Goal: Task Accomplishment & Management: Complete application form

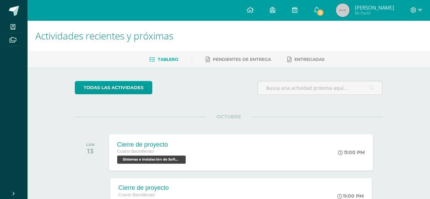
click at [161, 156] on span "Sistemas e Instalación de Software 'B'" at bounding box center [151, 159] width 69 height 8
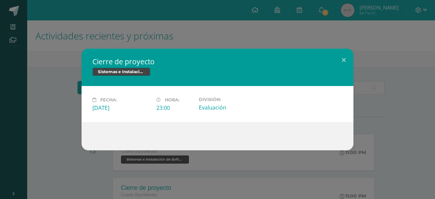
click at [85, 139] on div at bounding box center [218, 136] width 272 height 28
click at [56, 147] on div "Cierre de proyecto Sistemas e Instalación de Software Fecha: [DATE] Hora: 23:00…" at bounding box center [218, 100] width 430 height 102
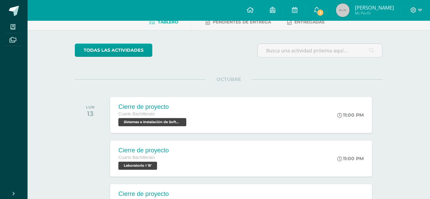
scroll to position [38, 0]
click at [321, 9] on span "1" at bounding box center [320, 12] width 7 height 7
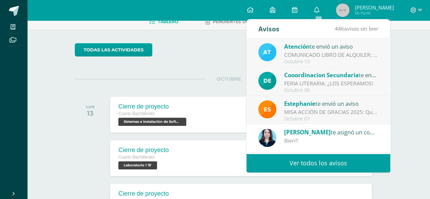
click at [302, 60] on div "Octubre 13" at bounding box center [331, 62] width 95 height 6
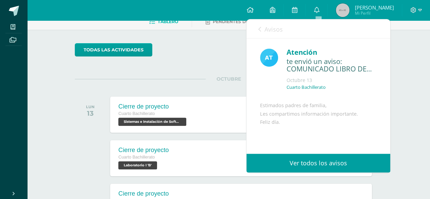
scroll to position [67, 0]
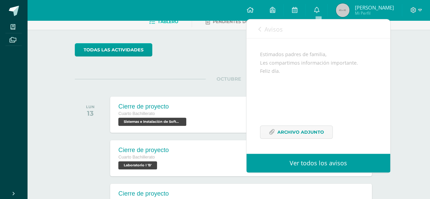
click at [259, 26] on link "Avisos" at bounding box center [270, 28] width 24 height 19
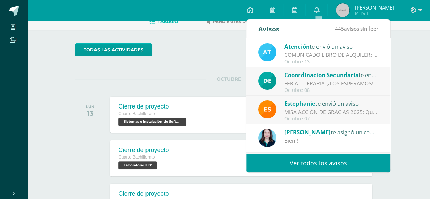
click at [291, 84] on div "FERIA LITERARIA: ¿LOS ESPERAMOS!" at bounding box center [331, 84] width 95 height 8
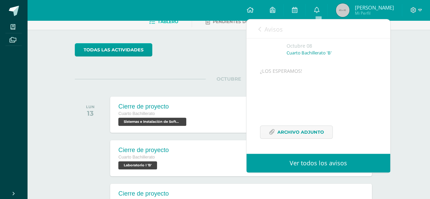
scroll to position [51, 0]
click at [260, 33] on link "Avisos" at bounding box center [270, 28] width 24 height 19
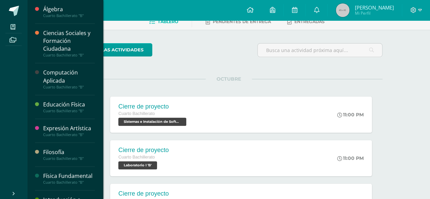
click at [48, 78] on div "Computación Aplicada" at bounding box center [69, 77] width 52 height 16
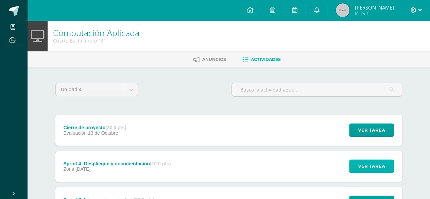
click at [366, 165] on span "Ver tarea" at bounding box center [371, 166] width 27 height 13
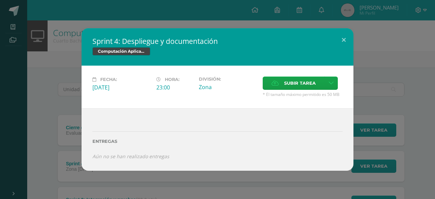
click at [375, 152] on div "Sprint 4: Despliegue y documentación Computación Aplicada Fecha: Domingo 05 de …" at bounding box center [218, 99] width 430 height 142
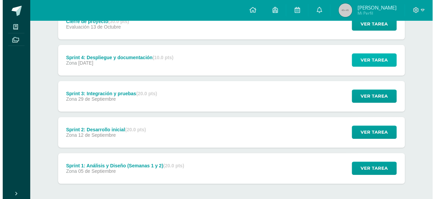
scroll to position [103, 0]
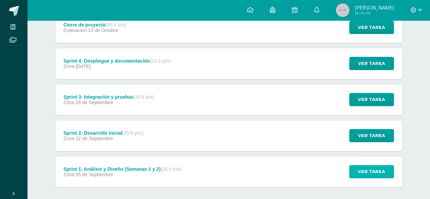
click at [371, 175] on span "Ver tarea" at bounding box center [371, 171] width 27 height 13
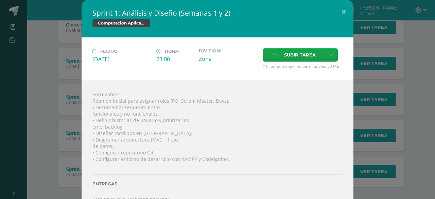
scroll to position [12, 0]
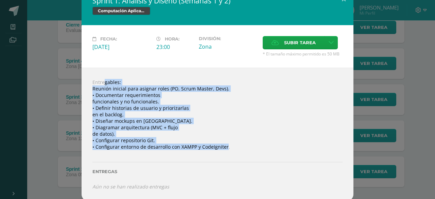
drag, startPoint x: 87, startPoint y: 80, endPoint x: 223, endPoint y: 146, distance: 150.5
click at [223, 146] on div "Entregables: Reunión inicial para asignar roles (PO, Scrum Master, Devs). • Doc…" at bounding box center [218, 134] width 272 height 133
copy div "Entregables: Reunión inicial para asignar roles (PO, Scrum Master, Devs). • Doc…"
click at [156, 134] on div "Entregables: Reunión inicial para asignar roles (PO, Scrum Master, Devs). • Doc…" at bounding box center [218, 134] width 272 height 133
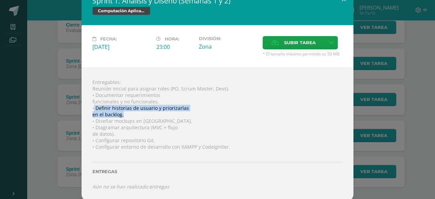
drag, startPoint x: 123, startPoint y: 114, endPoint x: 91, endPoint y: 109, distance: 32.3
click at [91, 109] on div "Entregables: Reunión inicial para asignar roles (PO, Scrum Master, Devs). • Doc…" at bounding box center [218, 134] width 272 height 133
click at [158, 159] on div "Entregas" at bounding box center [217, 169] width 250 height 28
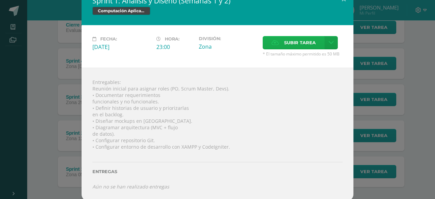
click at [294, 38] on span "Subir tarea" at bounding box center [300, 42] width 32 height 13
click at [0, 0] on input "Subir tarea" at bounding box center [0, 0] width 0 height 0
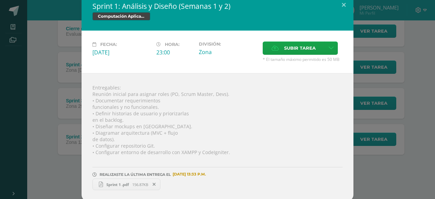
click at [347, 177] on div "Entregables: Reunión inicial para asignar roles (PO, Scrum Master, Devs). • Doc…" at bounding box center [218, 137] width 272 height 128
click at [367, 176] on div "Sprint 1: Análisis y Diseño (Semanas 1 y 2) Computación Aplicada Fecha: Viernes…" at bounding box center [218, 97] width 430 height 208
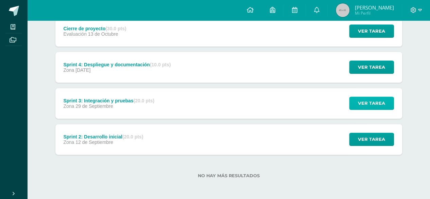
click at [373, 103] on span "Ver tarea" at bounding box center [371, 103] width 27 height 13
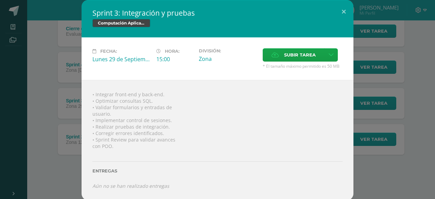
click at [390, 143] on div "Sprint 3: Integración y pruebas Computación Aplicada Fecha: [DATE] Hora: 15:00 …" at bounding box center [218, 100] width 430 height 200
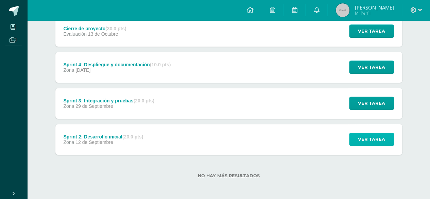
click at [370, 140] on span "Ver tarea" at bounding box center [371, 139] width 27 height 13
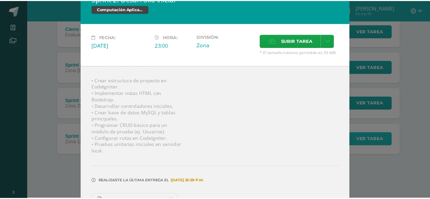
scroll to position [30, 0]
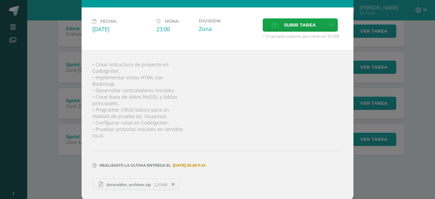
click at [366, 141] on div "Sprint 2: Desarrollo inicial Computación Aplicada Fecha: Viernes 12 de Septiemb…" at bounding box center [218, 85] width 430 height 231
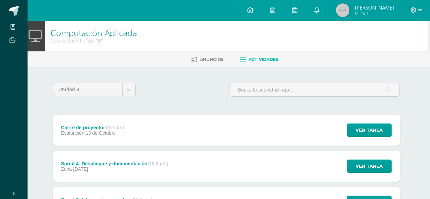
scroll to position [135, 2]
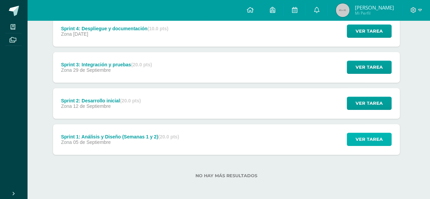
click at [362, 138] on span "Ver tarea" at bounding box center [369, 139] width 27 height 13
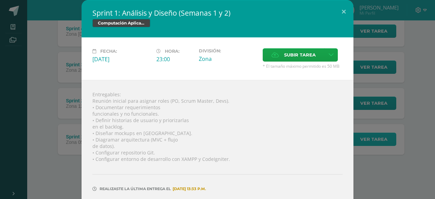
scroll to position [23, 0]
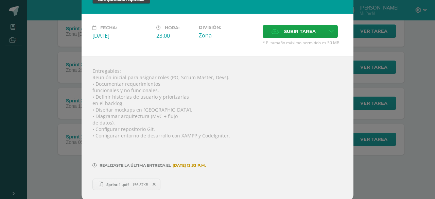
click at [368, 178] on div "Sprint 1: Análisis y Diseño (Semanas 1 y 2) Computación Aplicada Fecha: Viernes…" at bounding box center [218, 89] width 430 height 225
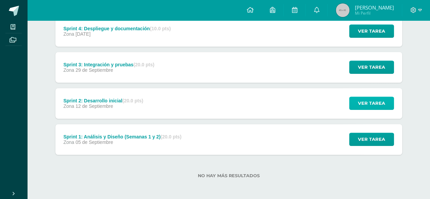
click at [377, 108] on span "Ver tarea" at bounding box center [371, 103] width 27 height 13
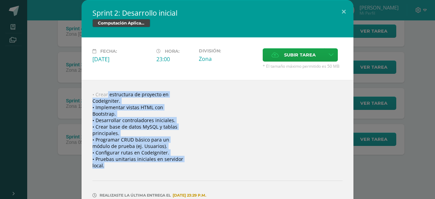
drag, startPoint x: 92, startPoint y: 93, endPoint x: 120, endPoint y: 175, distance: 86.1
click at [120, 175] on div "• Crear estructura de proyecto en CodeIgniter. • Implementar vistas HTML con Bo…" at bounding box center [218, 155] width 272 height 151
copy div "Crear estructura de proyecto en CodeIgniter. • Implementar vistas HTML con Boot…"
click at [372, 141] on div "Sprint 2: Desarrollo inicial Computación Aplicada Fecha: Viernes 12 de Septiemb…" at bounding box center [218, 115] width 430 height 231
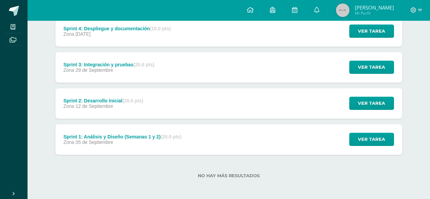
click at [363, 59] on div "Ver tarea" at bounding box center [370, 67] width 63 height 31
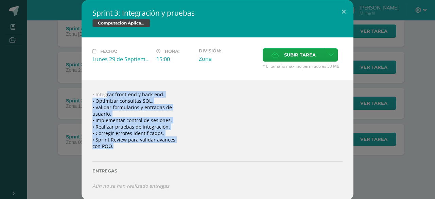
drag, startPoint x: 95, startPoint y: 92, endPoint x: 120, endPoint y: 144, distance: 57.2
click at [120, 144] on div "• Integrar front-end y back-end. • Optimizar consultas SQL. • Validar formulari…" at bounding box center [218, 140] width 272 height 120
copy div "Integrar front-end y back-end. • Optimizar consultas SQL. • Validar formularios…"
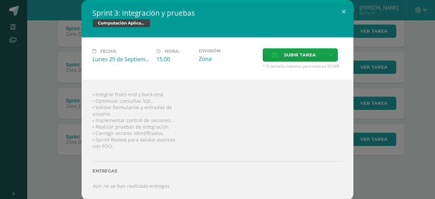
click at [65, 71] on div "Sprint 3: Integración y pruebas Computación Aplicada Fecha: Lunes 29 de Septiem…" at bounding box center [218, 100] width 430 height 200
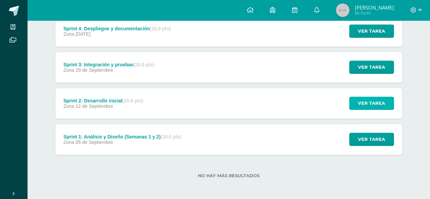
click at [376, 106] on span "Ver tarea" at bounding box center [371, 103] width 27 height 13
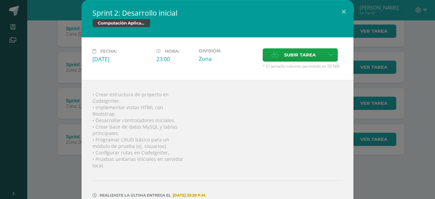
scroll to position [30, 0]
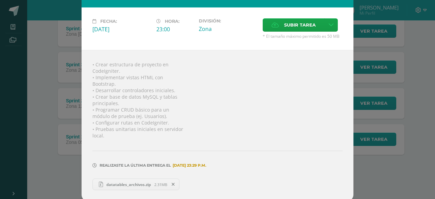
click at [246, 127] on div "• Crear estructura de proyecto en CodeIgniter. • Implementar vistas HTML con Bo…" at bounding box center [218, 125] width 272 height 151
click at [168, 182] on span at bounding box center [174, 184] width 12 height 7
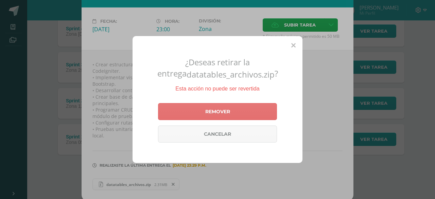
click at [218, 108] on link "Remover" at bounding box center [217, 111] width 119 height 17
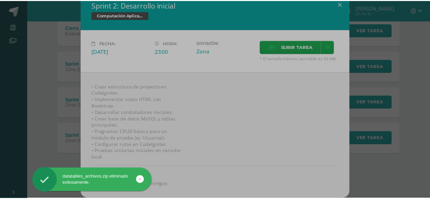
scroll to position [6, 0]
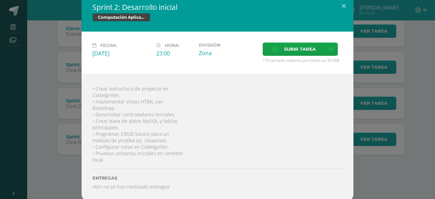
click at [319, 142] on div "• Crear estructura de proyecto en CodeIgniter. • Implementar vistas HTML con Bo…" at bounding box center [218, 137] width 272 height 127
click at [287, 47] on span "Subir tarea" at bounding box center [300, 49] width 32 height 13
click at [0, 0] on input "Subir tarea" at bounding box center [0, 0] width 0 height 0
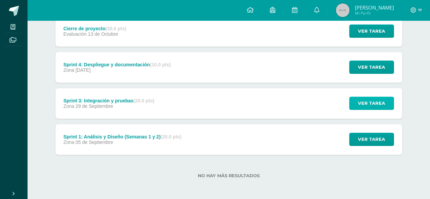
click at [365, 98] on span "Ver tarea" at bounding box center [371, 103] width 27 height 13
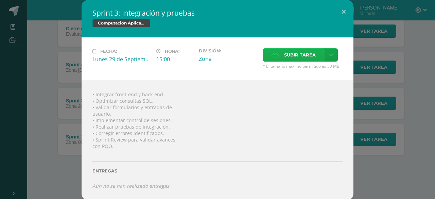
click at [268, 56] on label "Subir tarea" at bounding box center [294, 54] width 62 height 13
click at [0, 0] on input "Subir tarea" at bounding box center [0, 0] width 0 height 0
click at [331, 59] on link at bounding box center [331, 54] width 13 height 13
click at [296, 58] on span "Subir tarea" at bounding box center [300, 55] width 32 height 13
click at [0, 0] on input "Subir tarea" at bounding box center [0, 0] width 0 height 0
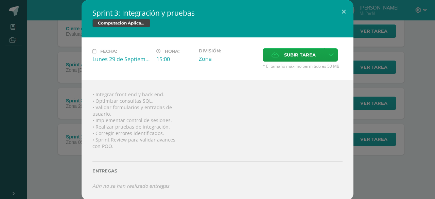
click at [269, 68] on span "* El tamaño máximo permitido es 50 MB" at bounding box center [303, 66] width 80 height 6
click at [347, 14] on button at bounding box center [343, 11] width 19 height 23
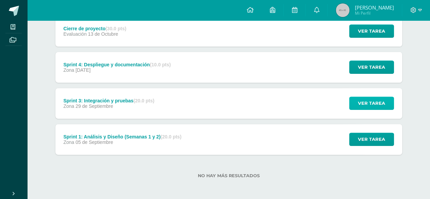
click at [368, 107] on span "Ver tarea" at bounding box center [371, 103] width 27 height 13
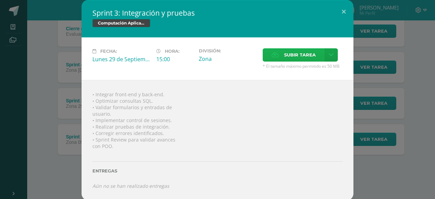
click at [277, 56] on icon at bounding box center [275, 55] width 7 height 4
click at [0, 0] on input "Subir tarea" at bounding box center [0, 0] width 0 height 0
click at [348, 8] on button at bounding box center [343, 11] width 19 height 23
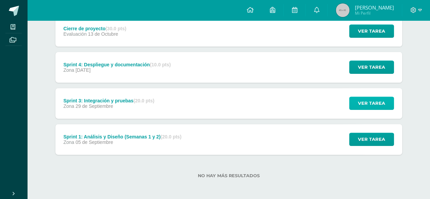
click at [355, 103] on button "Ver tarea" at bounding box center [371, 103] width 45 height 13
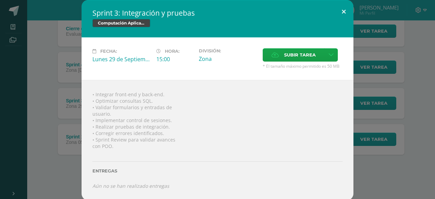
click at [341, 10] on button at bounding box center [343, 11] width 19 height 23
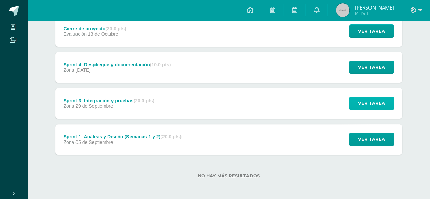
click at [373, 101] on span "Ver tarea" at bounding box center [371, 103] width 27 height 13
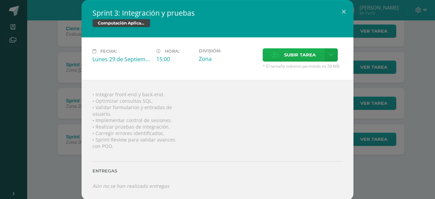
click at [274, 58] on label "Subir tarea" at bounding box center [294, 54] width 62 height 13
click at [0, 0] on input "Subir tarea" at bounding box center [0, 0] width 0 height 0
click at [395, 153] on div "Sprint 3: Integración y pruebas Computación Aplicada Fecha: Lunes 29 de Septiem…" at bounding box center [218, 100] width 430 height 200
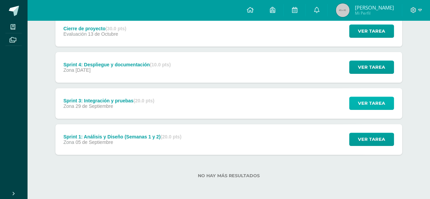
click at [358, 98] on button "Ver tarea" at bounding box center [371, 103] width 45 height 13
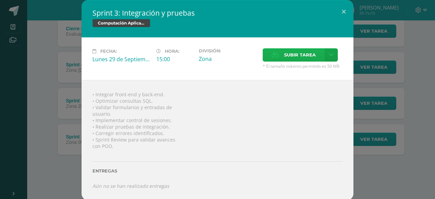
click at [275, 51] on label "Subir tarea" at bounding box center [294, 54] width 62 height 13
click at [0, 0] on input "Subir tarea" at bounding box center [0, 0] width 0 height 0
click at [284, 53] on label "Subir tarea" at bounding box center [294, 54] width 62 height 13
click at [0, 0] on input "Subir tarea" at bounding box center [0, 0] width 0 height 0
click at [346, 13] on button at bounding box center [343, 11] width 19 height 23
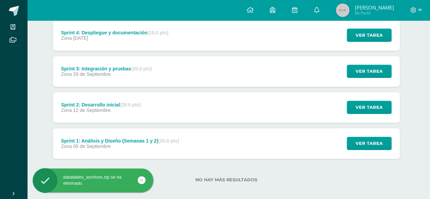
scroll to position [135, 2]
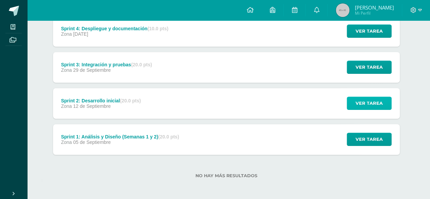
click at [375, 102] on span "Ver tarea" at bounding box center [369, 103] width 27 height 13
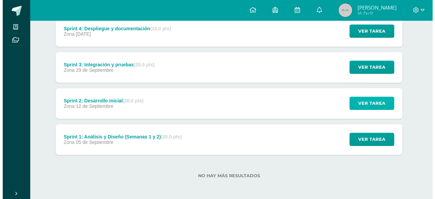
scroll to position [135, 0]
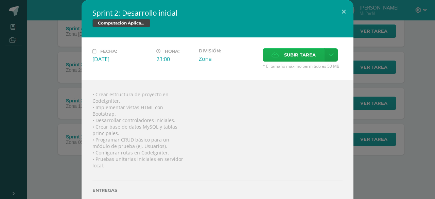
click at [275, 53] on icon at bounding box center [275, 55] width 7 height 4
click at [0, 0] on input "Subir tarea" at bounding box center [0, 0] width 0 height 0
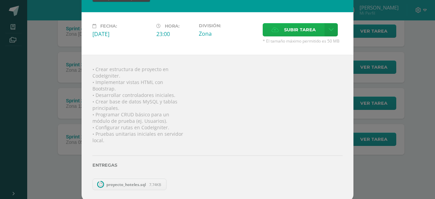
scroll to position [99, 0]
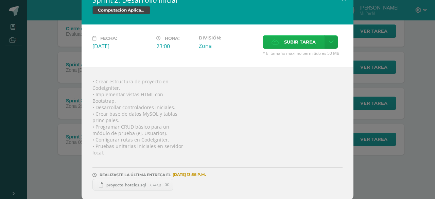
click at [272, 40] on icon at bounding box center [275, 42] width 7 height 4
click at [0, 0] on input "Subir tarea" at bounding box center [0, 0] width 0 height 0
click at [265, 40] on label "Subir tarea" at bounding box center [294, 41] width 62 height 13
click at [0, 0] on input "Subir tarea" at bounding box center [0, 0] width 0 height 0
click at [292, 44] on span "Subir tarea" at bounding box center [300, 42] width 32 height 13
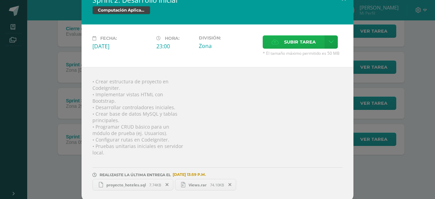
click at [0, 0] on input "Subir tarea" at bounding box center [0, 0] width 0 height 0
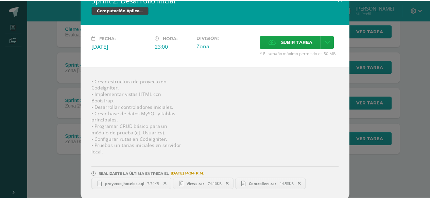
scroll to position [0, 0]
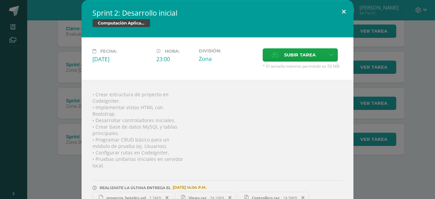
click at [338, 9] on button at bounding box center [343, 11] width 19 height 23
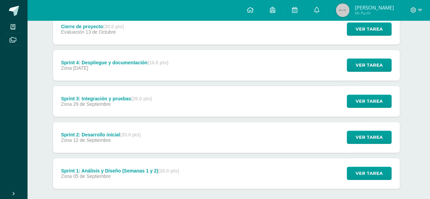
scroll to position [101, 2]
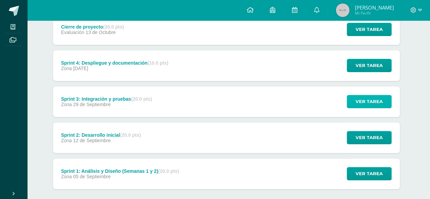
click at [356, 104] on button "Ver tarea" at bounding box center [369, 101] width 45 height 13
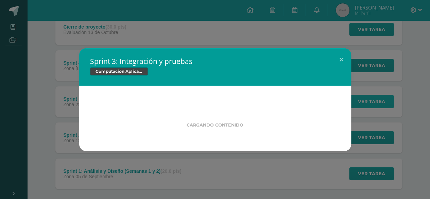
scroll to position [101, 0]
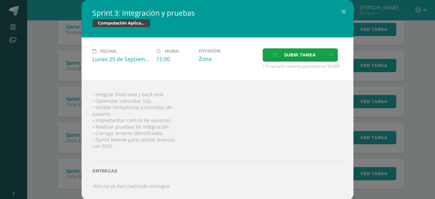
click at [374, 139] on div "Sprint 3: Integración y pruebas Computación Aplicada Fecha: [DATE] Hora: 15:00 …" at bounding box center [218, 100] width 430 height 200
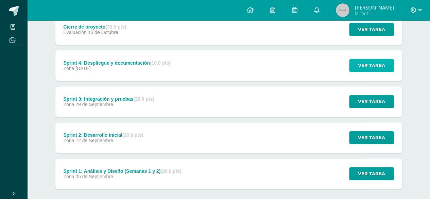
click at [361, 62] on span "Ver tarea" at bounding box center [371, 65] width 27 height 13
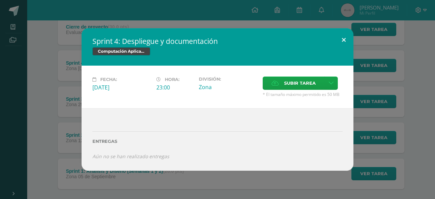
click at [345, 36] on button at bounding box center [343, 39] width 19 height 23
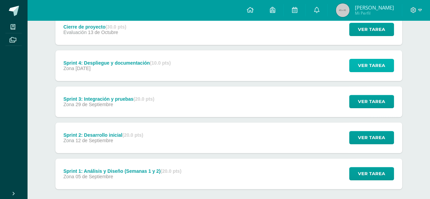
scroll to position [65, 0]
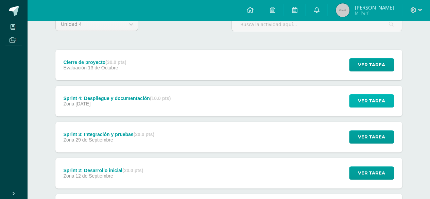
click at [369, 95] on span "Ver tarea" at bounding box center [371, 101] width 27 height 13
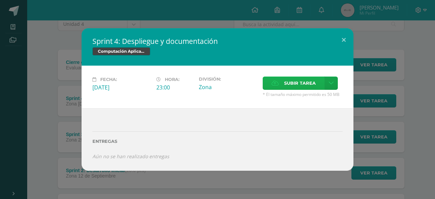
click at [295, 83] on span "Subir tarea" at bounding box center [300, 83] width 32 height 13
click at [0, 0] on input "Subir tarea" at bounding box center [0, 0] width 0 height 0
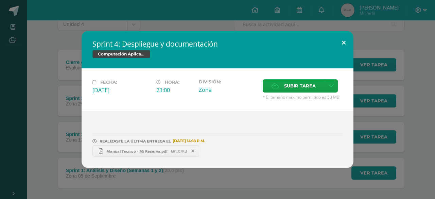
click at [342, 44] on button at bounding box center [343, 42] width 19 height 23
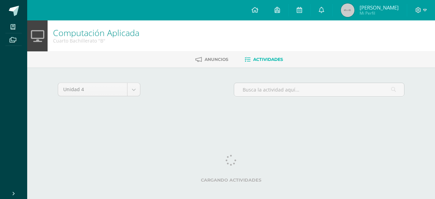
click at [29, 100] on div "Computación Aplicada Cuarto Bachillerato "B" [GEOGRAPHIC_DATA] Actividades Unid…" at bounding box center [231, 74] width 408 height 108
